Goal: Task Accomplishment & Management: Use online tool/utility

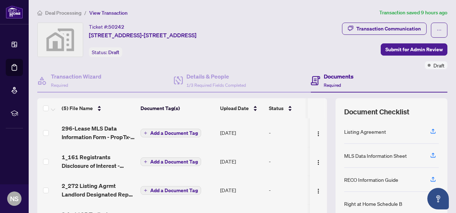
scroll to position [97, 0]
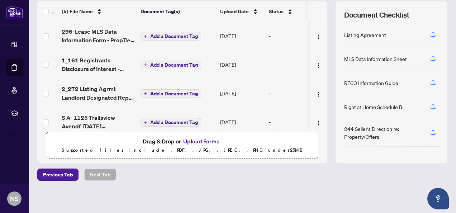
click at [243, 164] on div "Deal Processing / View Transaction Transaction saved 9 hours ago Ticket #: 5024…" at bounding box center [242, 59] width 416 height 294
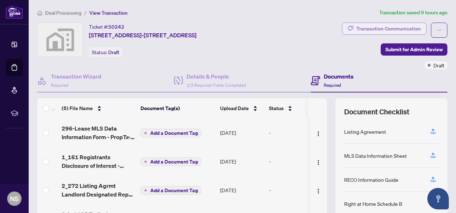
click at [381, 24] on div "Transaction Communication" at bounding box center [389, 28] width 65 height 11
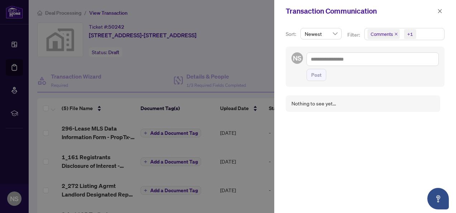
click at [187, 63] on div at bounding box center [228, 106] width 456 height 213
click at [27, 67] on div at bounding box center [228, 106] width 456 height 213
drag, startPoint x: 90, startPoint y: 15, endPoint x: 98, endPoint y: 12, distance: 7.9
click at [98, 12] on div at bounding box center [228, 106] width 456 height 213
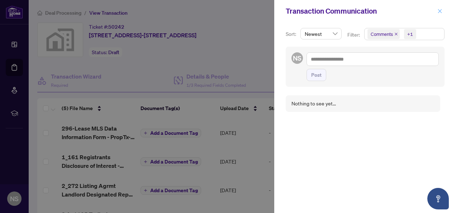
click at [441, 9] on icon "close" at bounding box center [440, 11] width 5 height 5
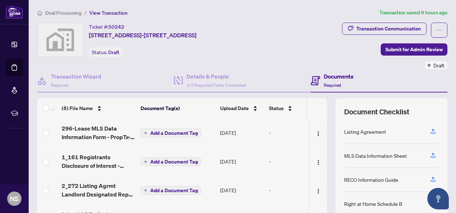
click at [331, 84] on span "Required" at bounding box center [332, 85] width 17 height 5
click at [70, 71] on div "Transaction Wizard Required" at bounding box center [105, 80] width 137 height 23
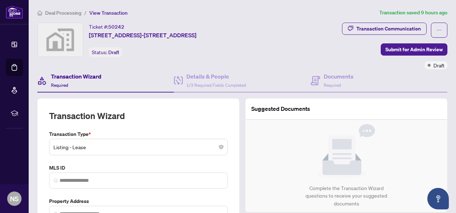
type input "**********"
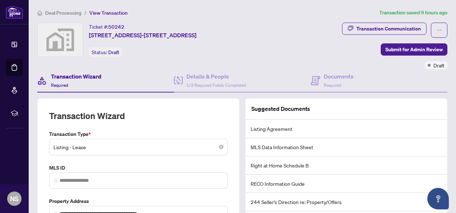
scroll to position [95, 0]
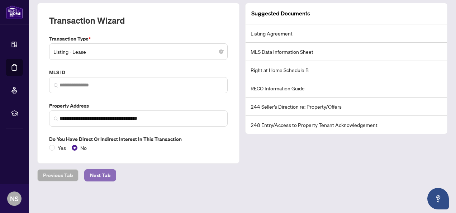
click at [85, 171] on button "Next Tab" at bounding box center [100, 175] width 32 height 12
